Goal: Task Accomplishment & Management: Complete application form

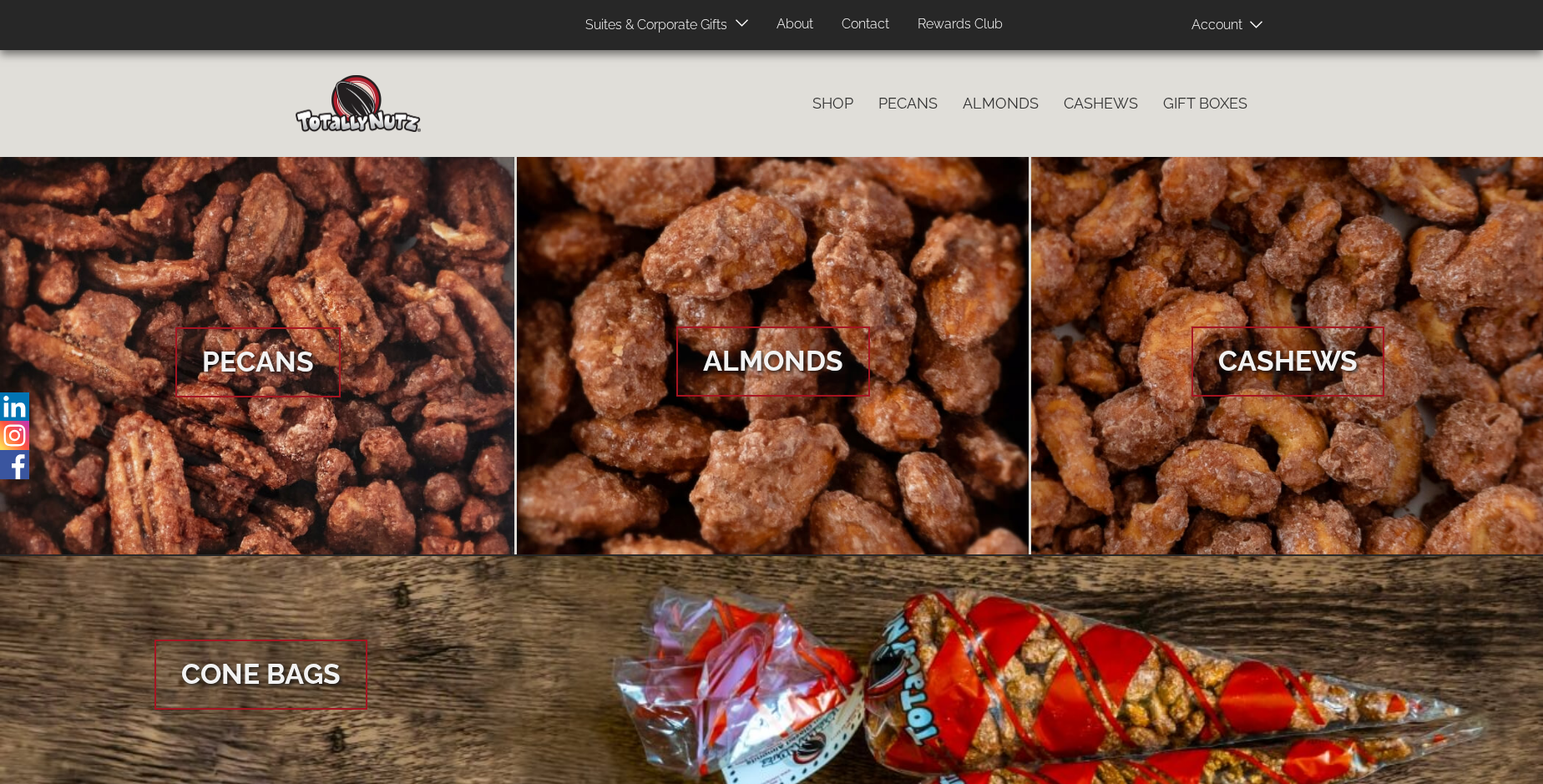
scroll to position [2495, 0]
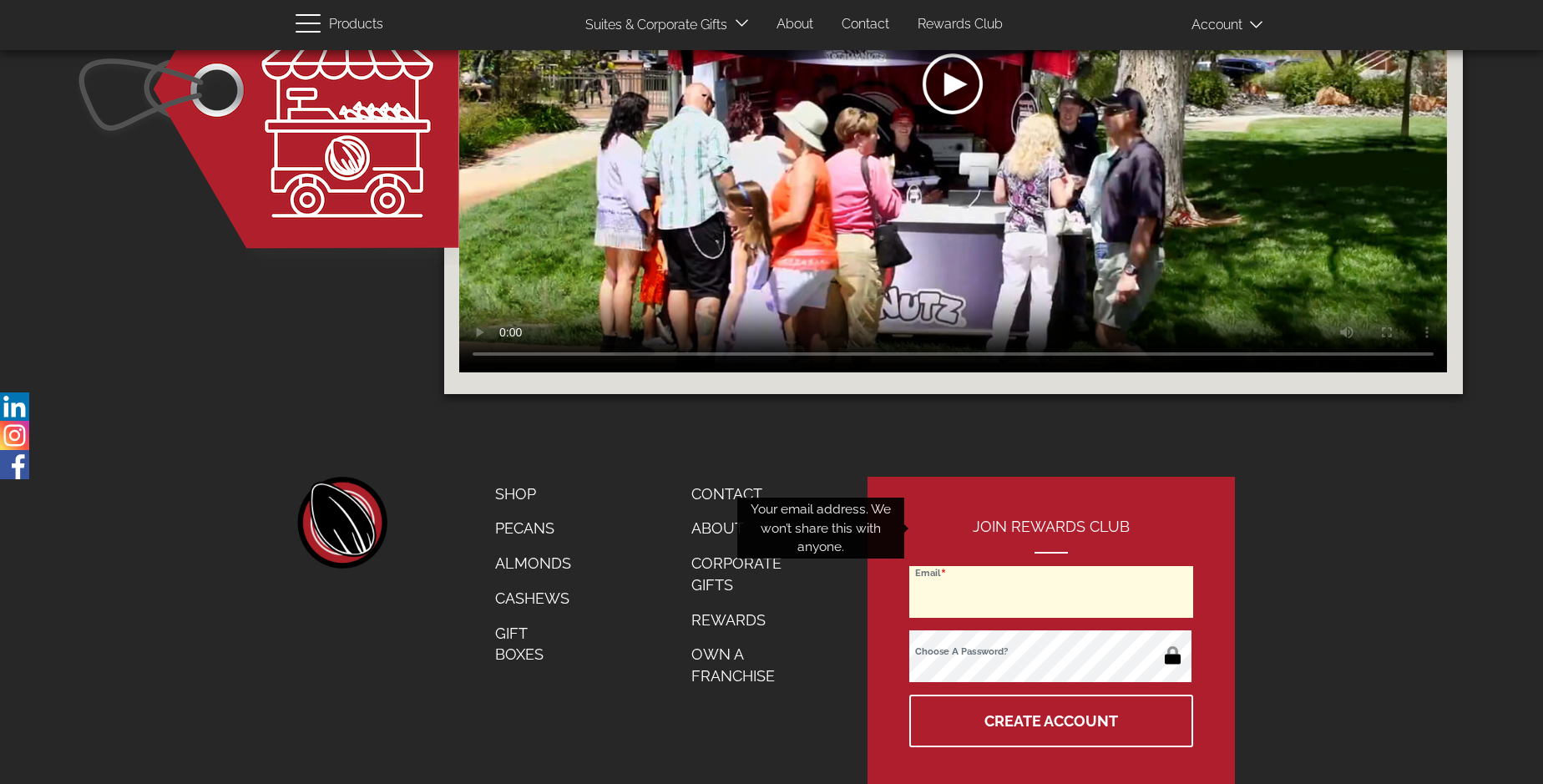
click at [1053, 566] on input "Email" at bounding box center [1051, 591] width 284 height 52
type input "[PERSON_NAME][EMAIL_ADDRESS][PERSON_NAME][DOMAIN_NAME]"
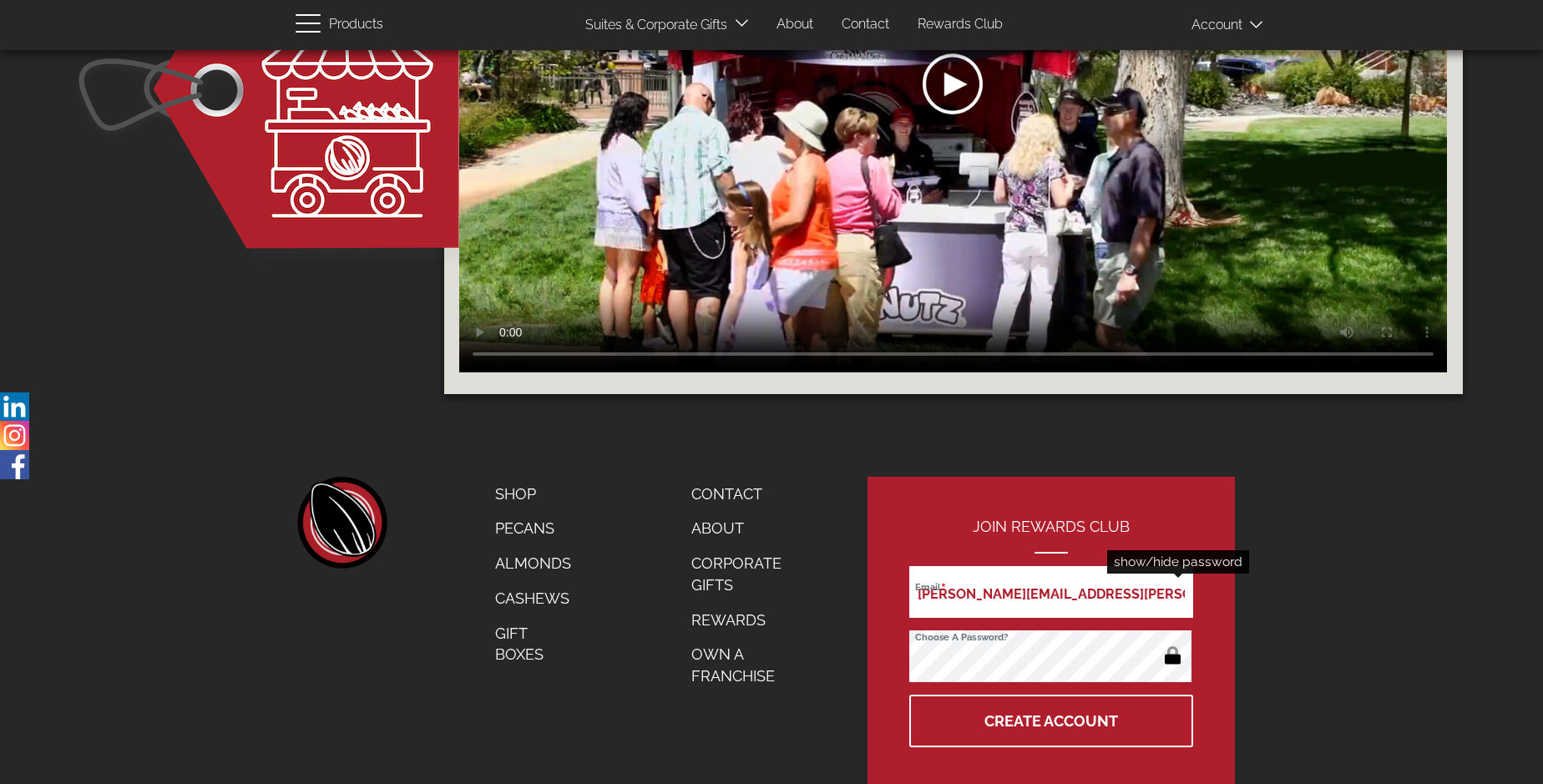
click at [1172, 644] on button "button" at bounding box center [1173, 656] width 33 height 26
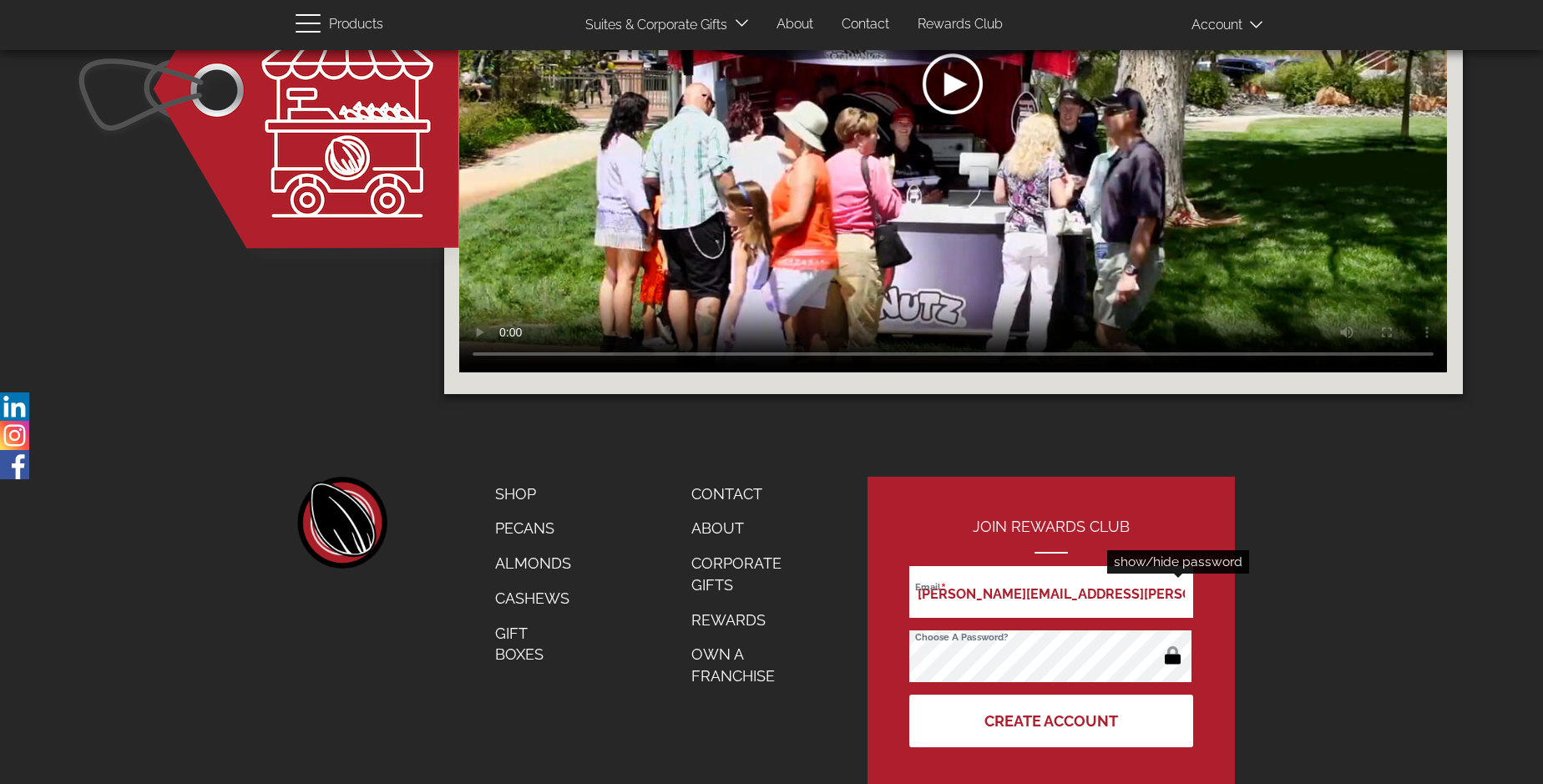
click at [1053, 694] on button "Create Account" at bounding box center [1051, 721] width 284 height 53
